Goal: Information Seeking & Learning: Learn about a topic

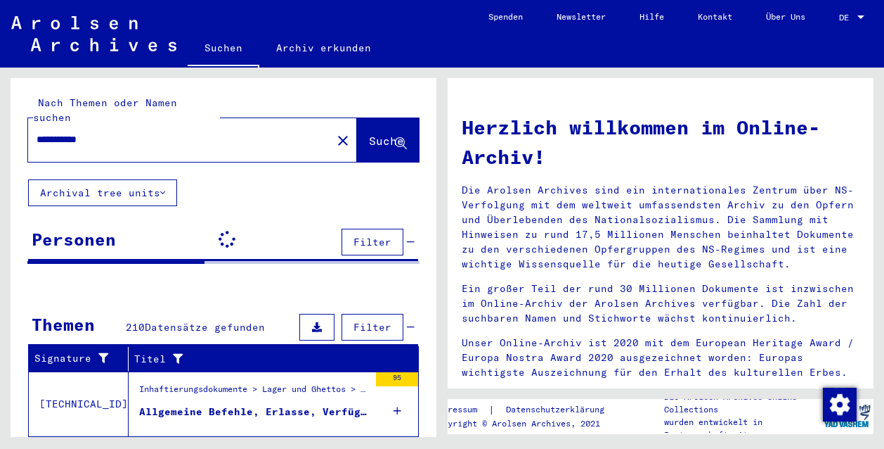
click at [314, 48] on link "Archiv erkunden" at bounding box center [323, 48] width 129 height 34
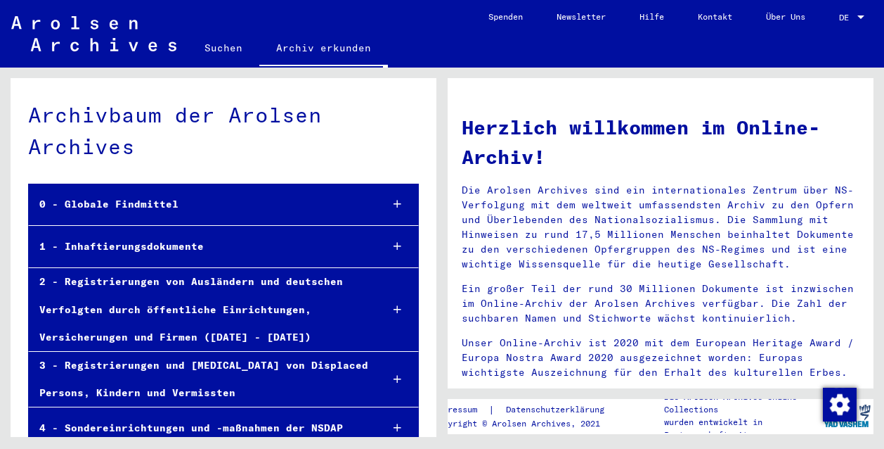
click at [237, 46] on link "Suchen" at bounding box center [224, 48] width 72 height 34
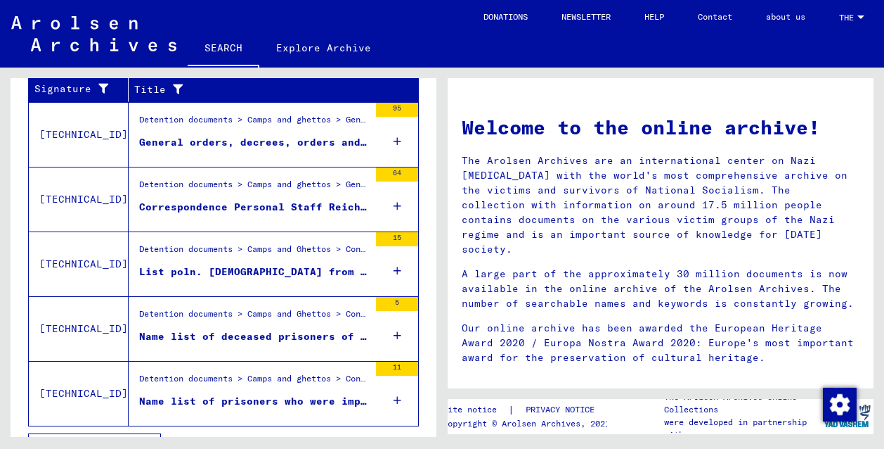
scroll to position [296, 0]
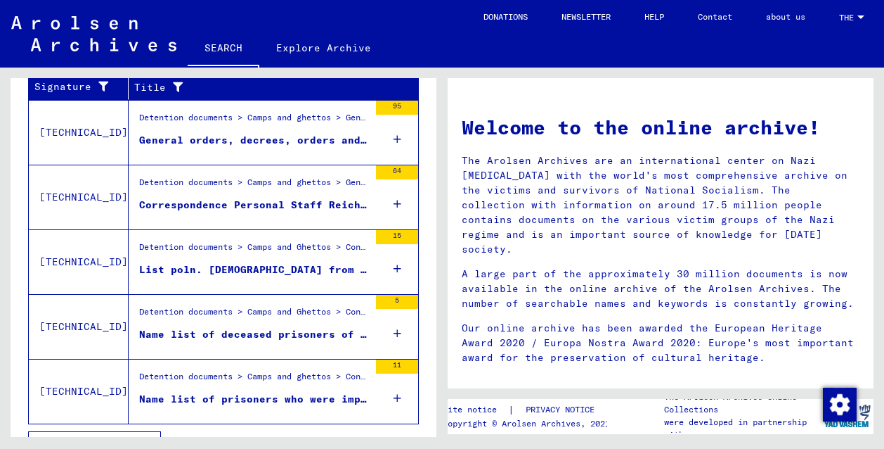
click at [319, 115] on div "Detention documents > Camps and ghettos > General > Documents/ correspondence o…" at bounding box center [254, 121] width 230 height 20
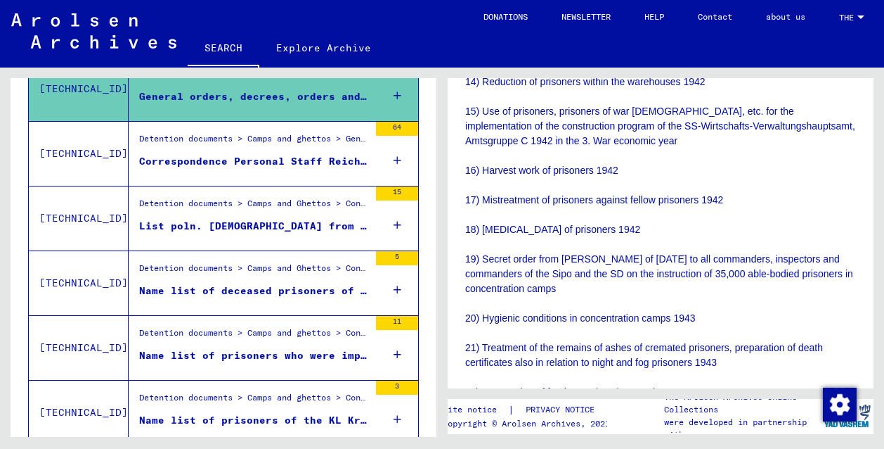
scroll to position [925, 0]
click at [584, 169] on p "General Orders, Decrees, Orders and Quick Letters (partly in copy) relating to …" at bounding box center [660, 37] width 391 height 1048
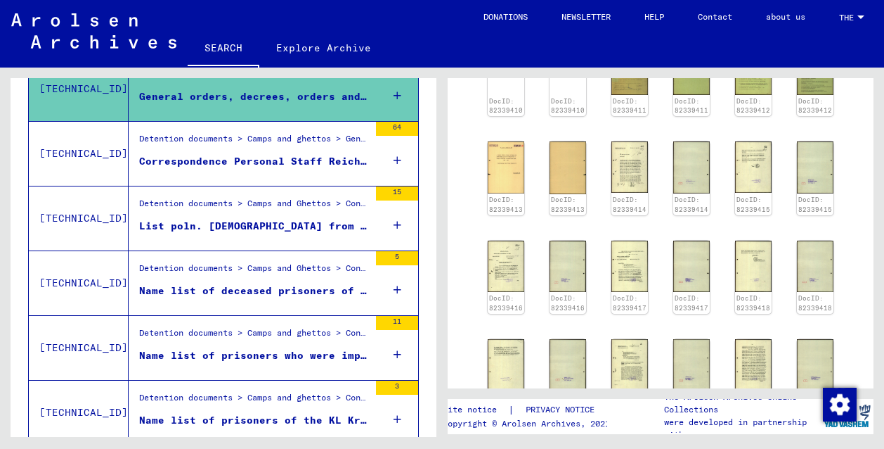
scroll to position [1598, 0]
click at [624, 266] on img at bounding box center [630, 265] width 39 height 54
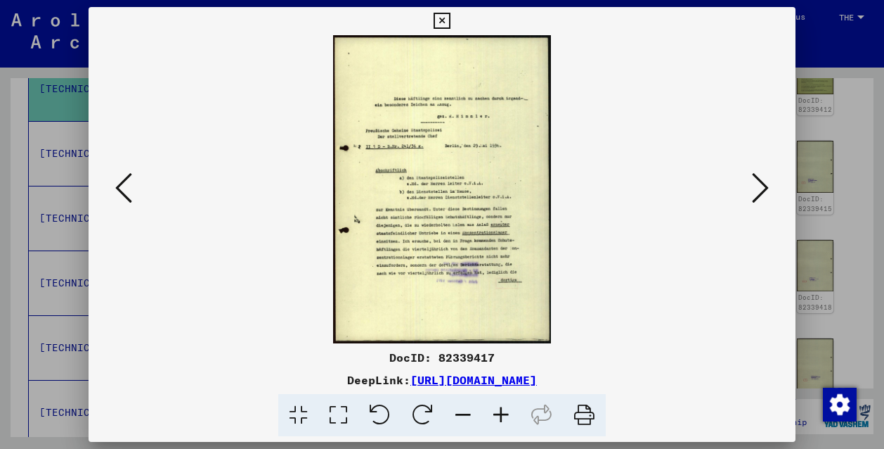
click at [450, 25] on icon at bounding box center [442, 21] width 16 height 17
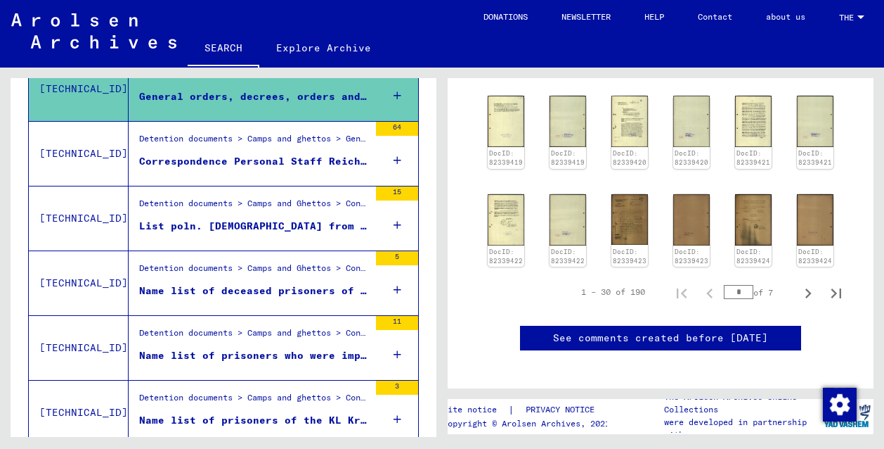
scroll to position [912, 0]
